Goal: Task Accomplishment & Management: Use online tool/utility

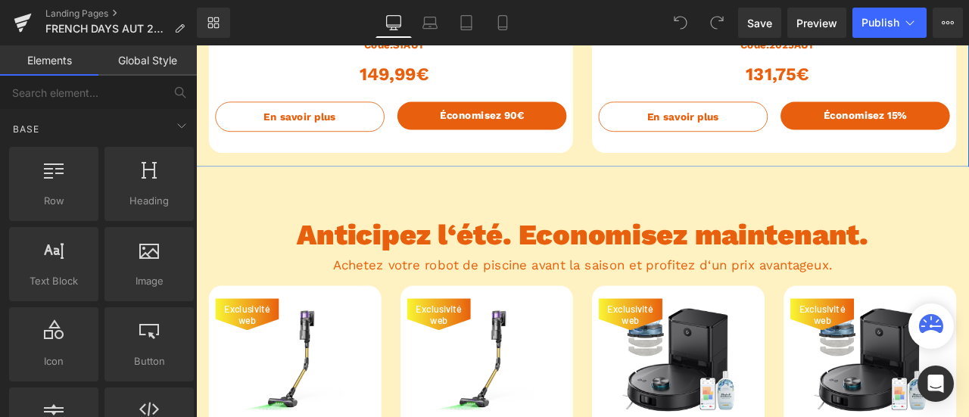
scroll to position [2197, 0]
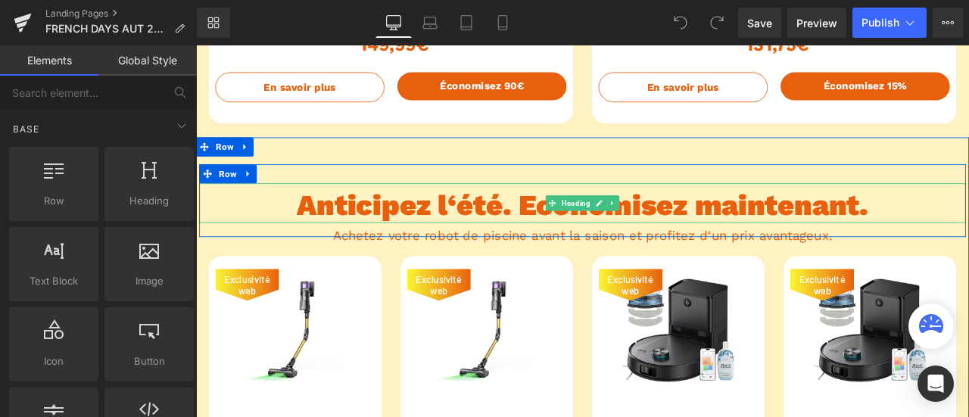
click at [969, 238] on h2 "Anticipez l‘été. Economisez maintenant." at bounding box center [654, 235] width 909 height 41
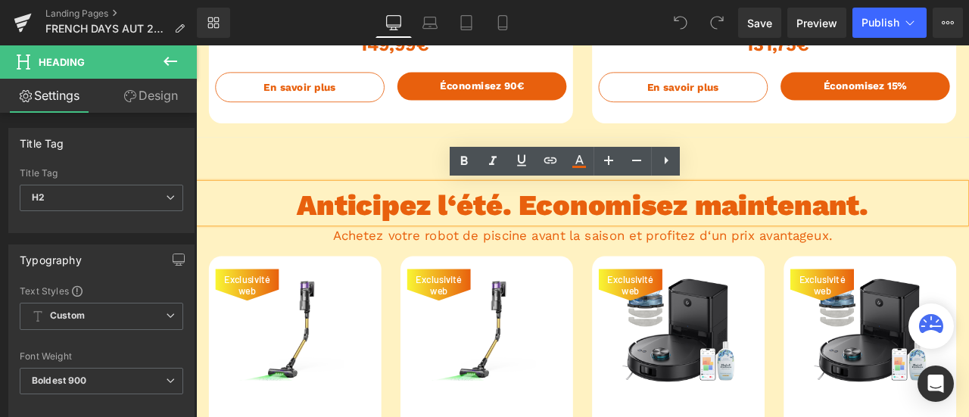
click at [969, 239] on h2 "Anticipez l‘été. Economisez maintenant." at bounding box center [654, 235] width 909 height 41
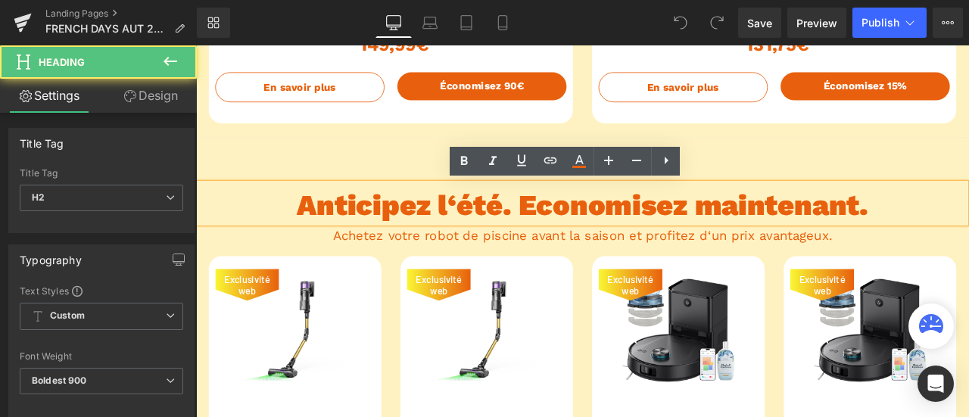
paste div
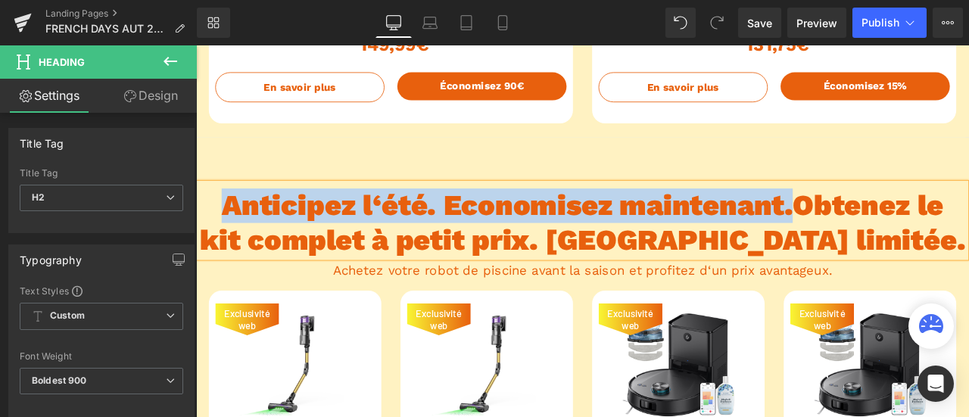
drag, startPoint x: 895, startPoint y: 240, endPoint x: 226, endPoint y: 241, distance: 669.6
click at [226, 241] on h2 "Anticipez l‘été. Economisez maintenant.Obtenez le kit complet à petit prix. [GE…" at bounding box center [654, 256] width 909 height 82
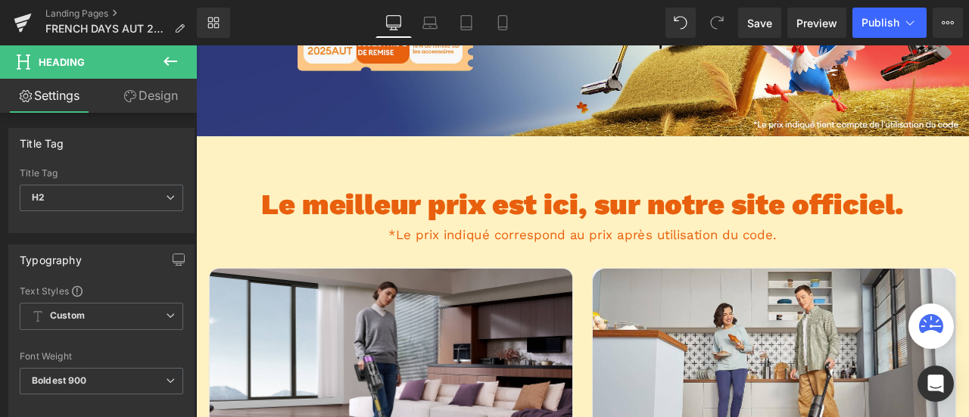
scroll to position [303, 0]
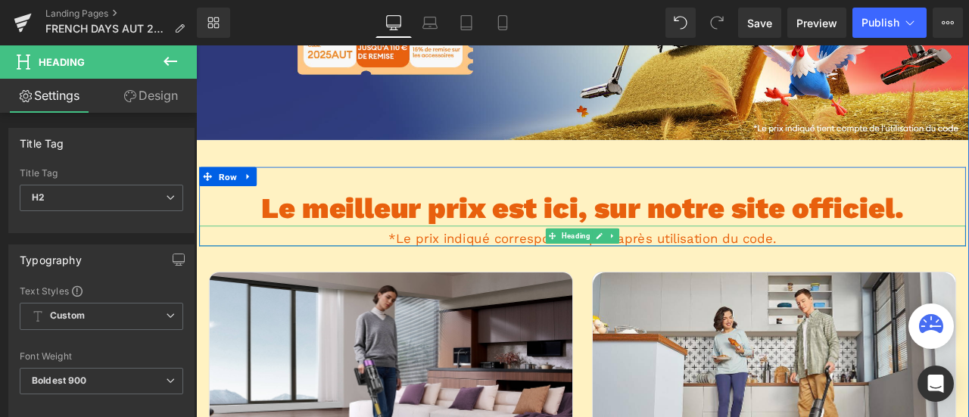
drag, startPoint x: 863, startPoint y: 276, endPoint x: 874, endPoint y: 276, distance: 10.6
click at [863, 276] on span "*Le prix indiqué correspond au prix après utilisation du code." at bounding box center [655, 275] width 460 height 18
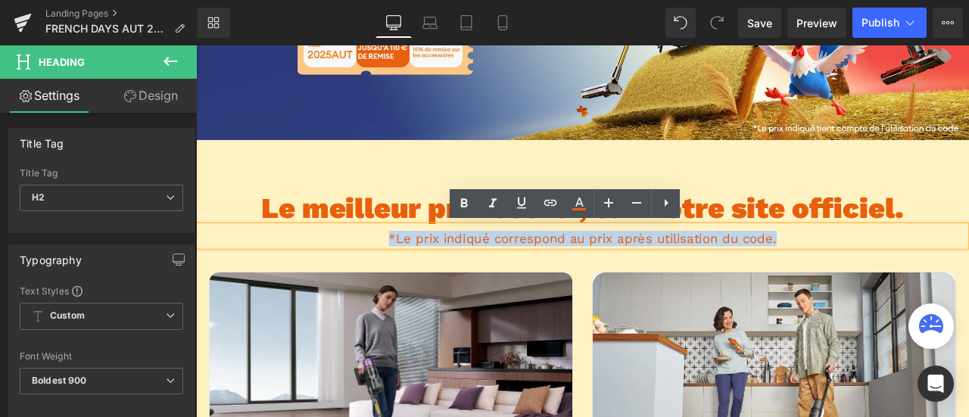
drag, startPoint x: 880, startPoint y: 276, endPoint x: 402, endPoint y: 280, distance: 477.9
click at [402, 280] on h2 "*Le prix indiqué correspond au prix après utilisation du code." at bounding box center [654, 275] width 909 height 18
copy span "*Le prix indiqué correspond au prix après utilisation du code."
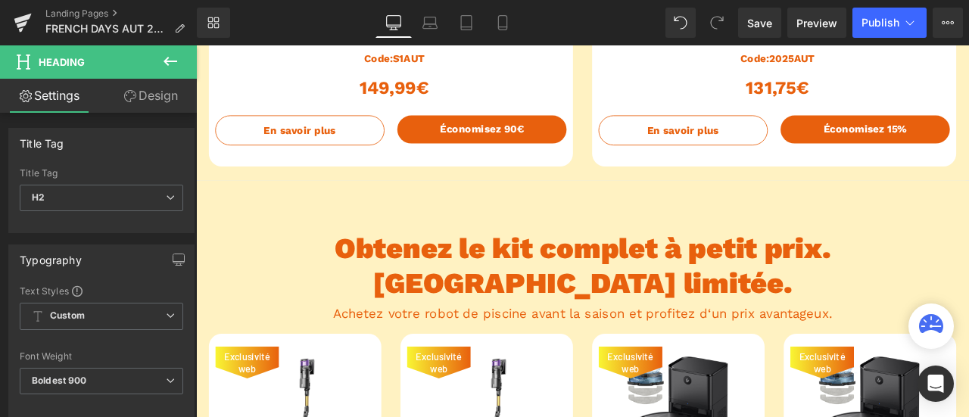
scroll to position [2197, 0]
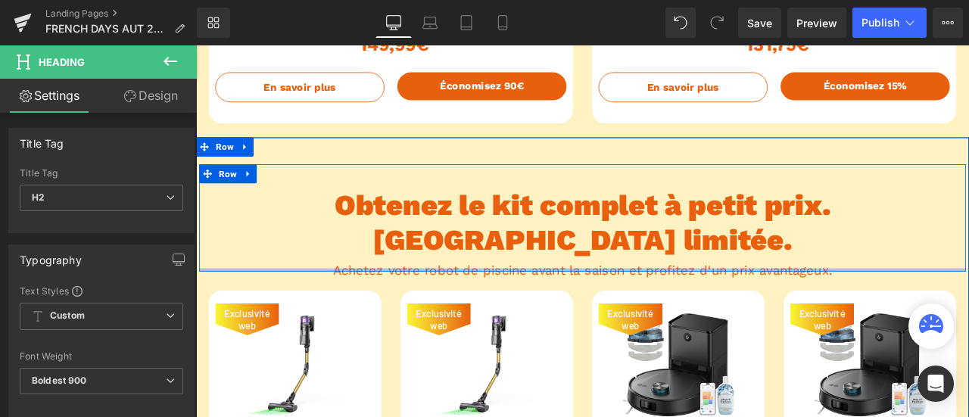
click at [938, 310] on div at bounding box center [654, 312] width 909 height 4
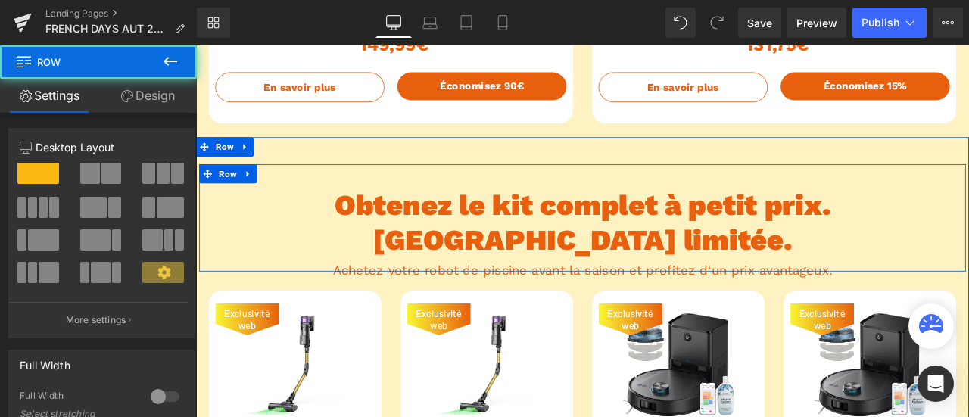
click at [925, 310] on div at bounding box center [654, 312] width 909 height 4
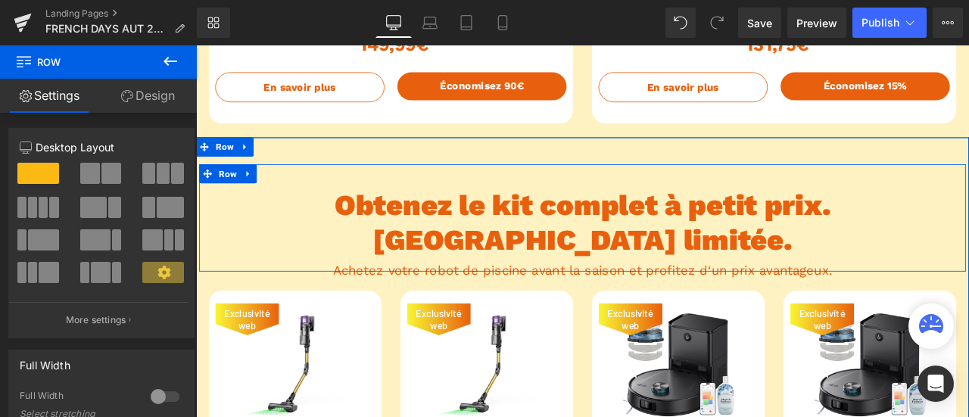
click at [896, 310] on div at bounding box center [654, 312] width 909 height 4
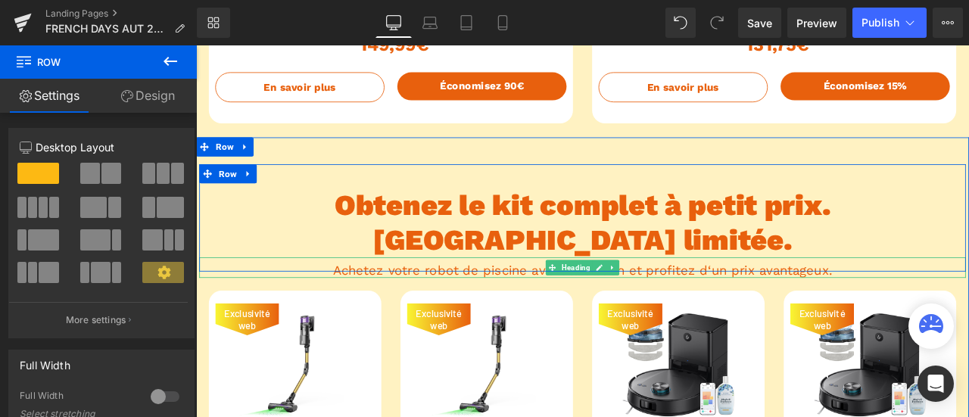
click at [958, 303] on h2 "Achetez votre robot de piscine avant la saison et profitez d‘un prix avantageux." at bounding box center [654, 312] width 909 height 18
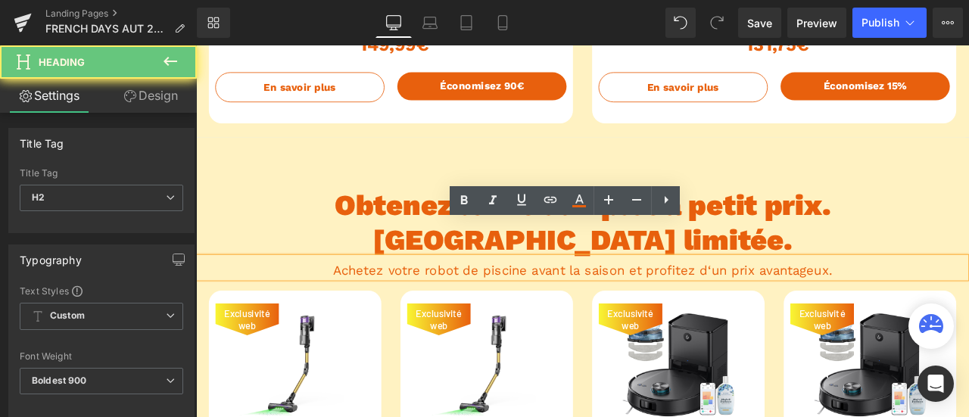
click at [946, 303] on h2 "Achetez votre robot de piscine avant la saison et profitez d‘un prix avantageux." at bounding box center [654, 312] width 909 height 18
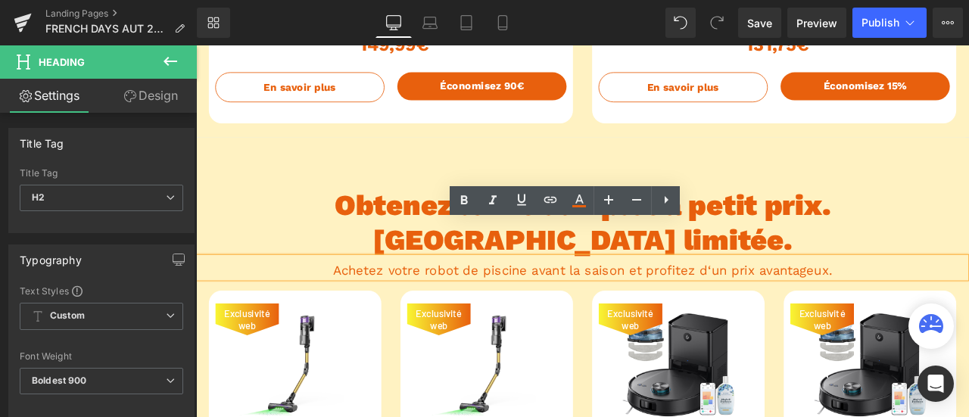
paste div
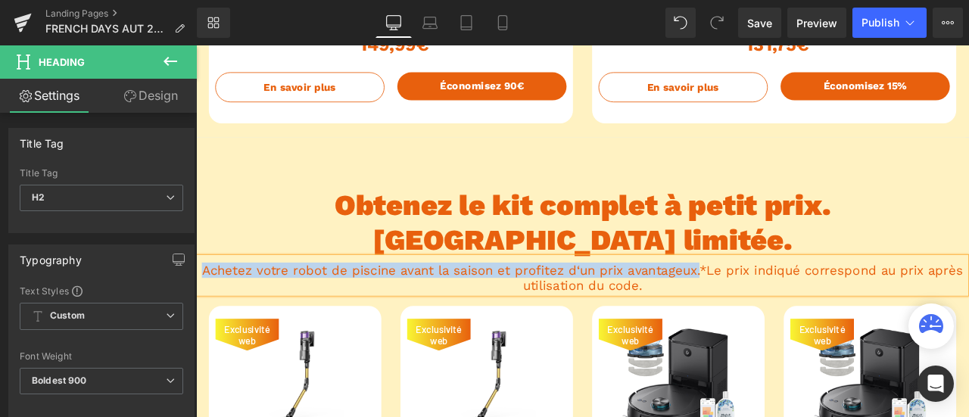
drag, startPoint x: 787, startPoint y: 272, endPoint x: 199, endPoint y: 279, distance: 587.8
click at [200, 303] on h2 "Achetez votre robot de piscine avant la saison et profitez d‘un prix avantageux…" at bounding box center [654, 321] width 909 height 36
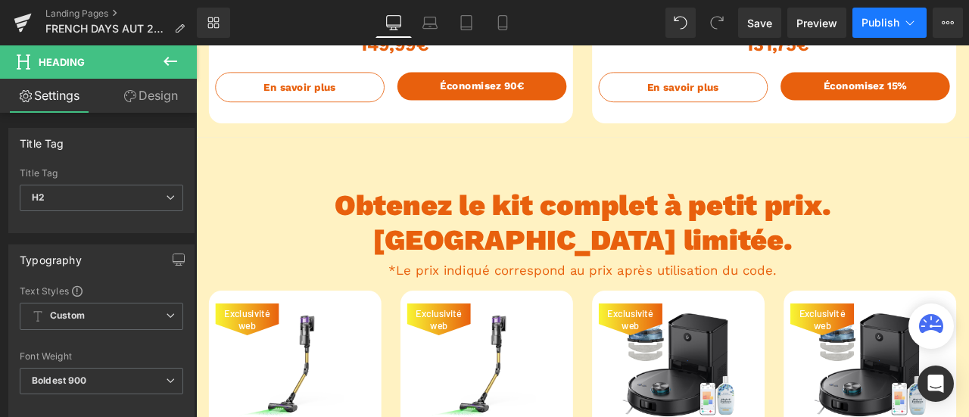
click at [897, 20] on span "Publish" at bounding box center [881, 23] width 38 height 12
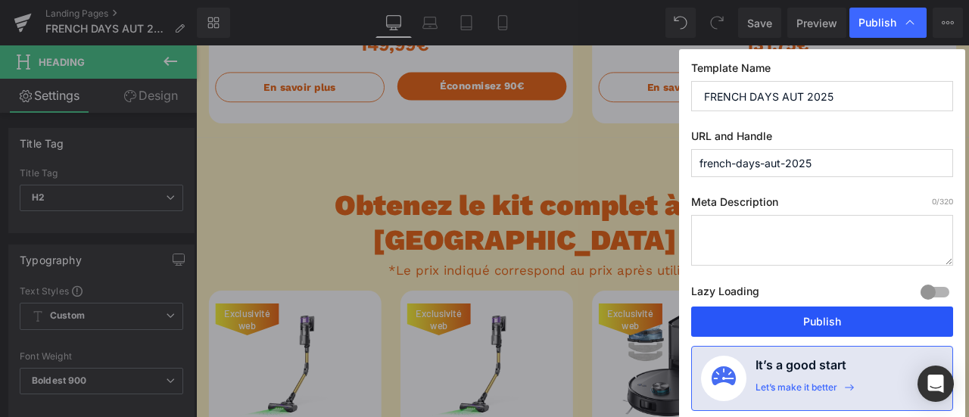
click at [874, 318] on button "Publish" at bounding box center [823, 322] width 262 height 30
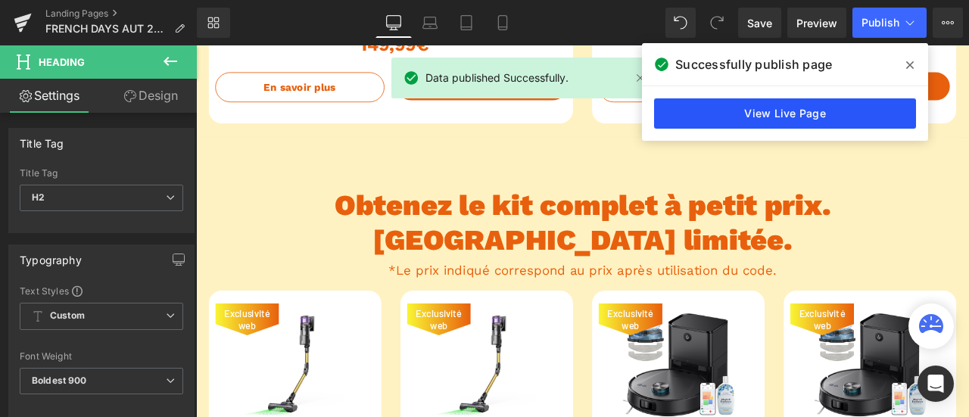
click at [724, 123] on link "View Live Page" at bounding box center [785, 113] width 262 height 30
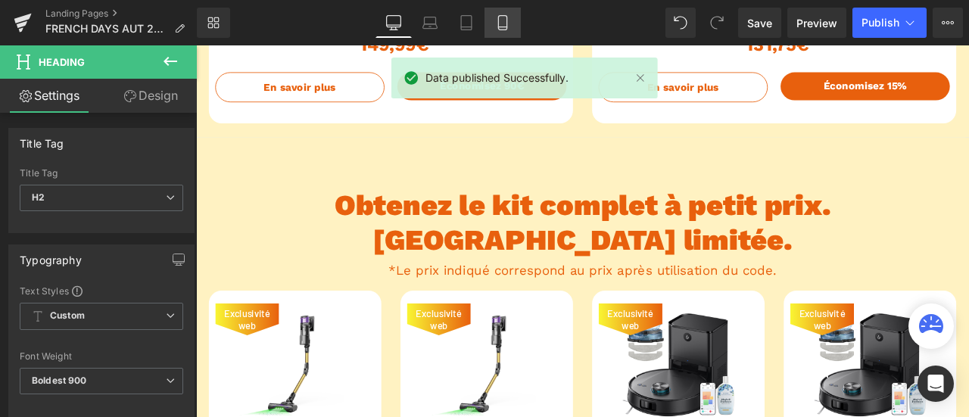
click at [505, 19] on icon at bounding box center [502, 22] width 15 height 15
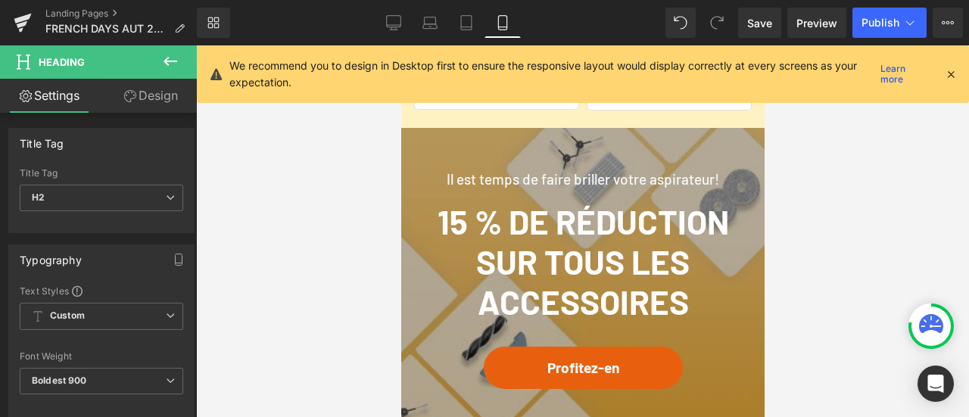
scroll to position [4317, 0]
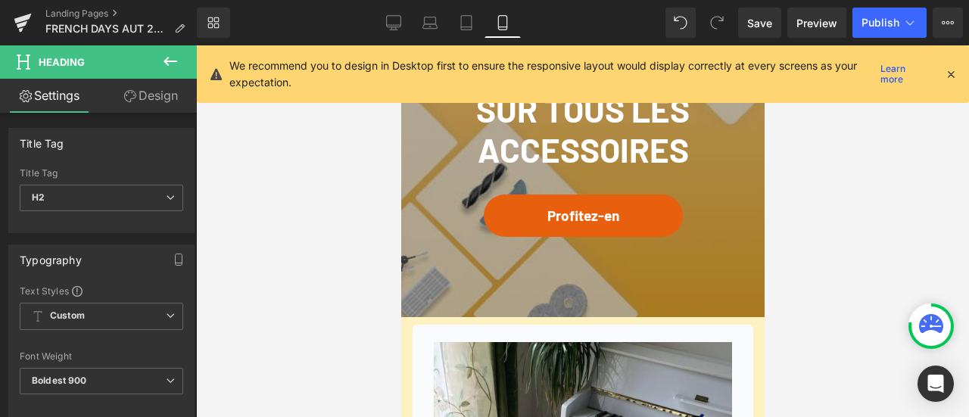
click at [951, 72] on icon at bounding box center [952, 74] width 14 height 14
